Goal: Ask a question

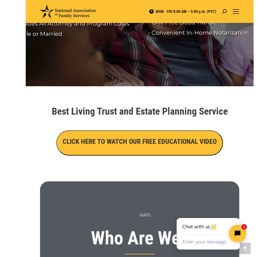
scroll to position [86, 0]
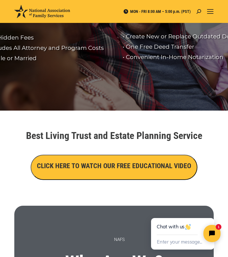
click at [119, 164] on h3 "CLICK HERE TO WATCH OUR FREE EDUCATIONAL VIDEO" at bounding box center [114, 166] width 154 height 10
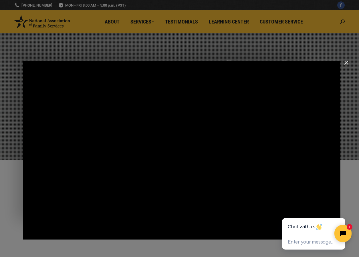
scroll to position [57, 0]
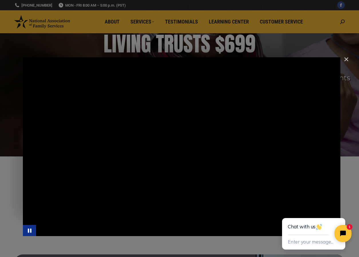
click at [32, 229] on icon "Pause" at bounding box center [29, 230] width 13 height 11
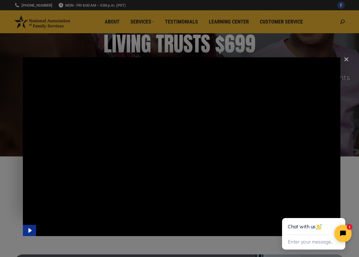
click at [27, 228] on icon "Play Video" at bounding box center [29, 230] width 13 height 11
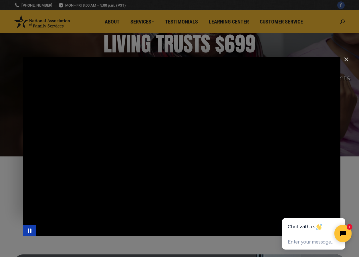
click at [71, 207] on div "Main Video - Full Webinar (Emma) Landon V1.4" at bounding box center [182, 146] width 318 height 179
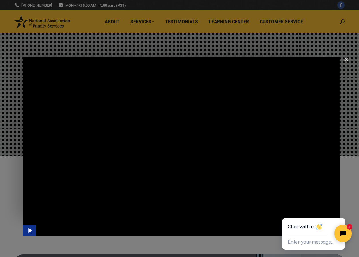
click at [27, 226] on icon "Play Video" at bounding box center [29, 230] width 13 height 11
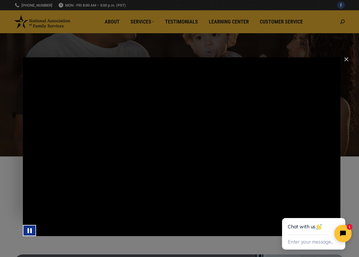
click at [27, 231] on icon "Pause" at bounding box center [29, 230] width 16 height 13
click at [32, 231] on icon "Play Video" at bounding box center [30, 230] width 16 height 13
click at [31, 231] on icon "Pause" at bounding box center [29, 230] width 4 height 5
click at [33, 231] on icon "Play Video" at bounding box center [29, 230] width 13 height 11
click at [228, 234] on icon "Close chat widget" at bounding box center [346, 233] width 9 height 9
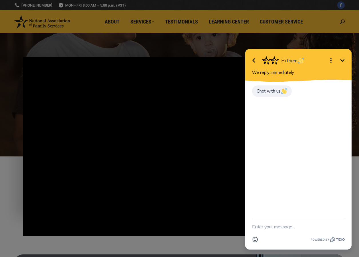
click at [228, 229] on textarea "New message" at bounding box center [298, 226] width 93 height 15
type textarea "I"
type textarea "H"
type textarea "I had an appointment [DATE] but watched this webinar instead."
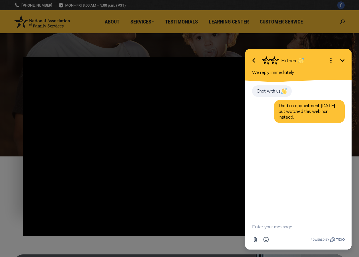
click at [228, 226] on textarea "New message" at bounding box center [298, 226] width 93 height 15
click at [228, 228] on textarea "New message" at bounding box center [298, 226] width 93 height 15
type textarea "How do I get started?"
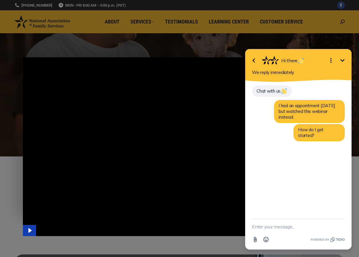
click at [213, 205] on div "Main Video - Full Webinar (Emma) Landon V1.4" at bounding box center [182, 146] width 318 height 179
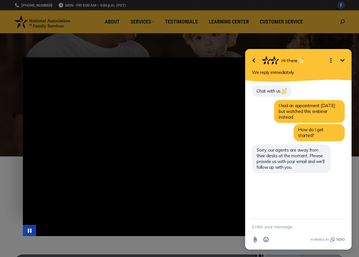
click at [165, 140] on div "Main Video - Full Webinar (Emma) Landon V1.4" at bounding box center [182, 146] width 318 height 179
click at [228, 226] on textarea "New message" at bounding box center [298, 226] width 93 height 15
type textarea "[EMAIL_ADDRESS][DOMAIN_NAME]"
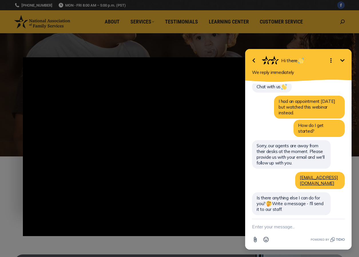
scroll to position [0, 0]
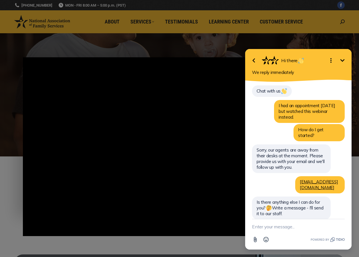
click at [228, 60] on icon "Open options" at bounding box center [331, 60] width 7 height 7
